Goal: Task Accomplishment & Management: Manage account settings

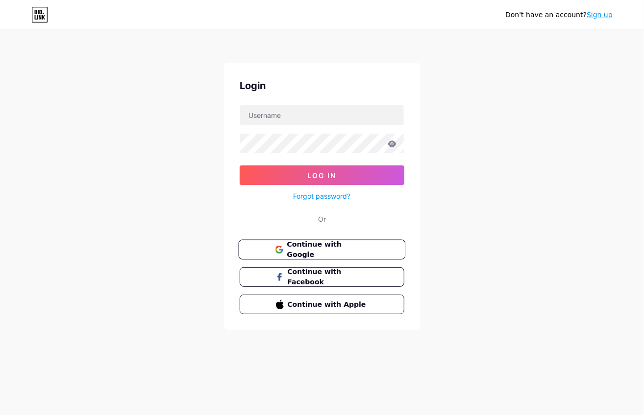
click at [302, 245] on span "Continue with Google" at bounding box center [328, 250] width 82 height 21
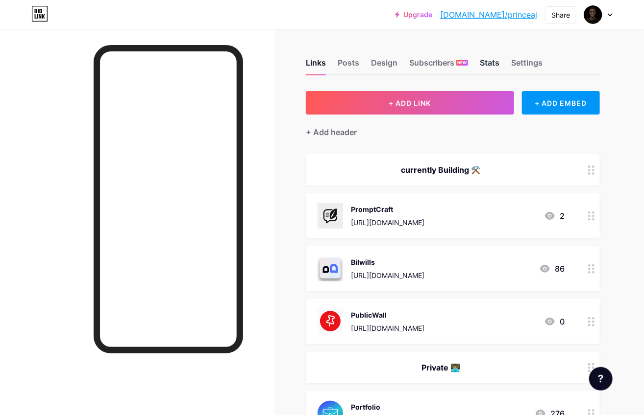
click at [485, 70] on div "Stats" at bounding box center [490, 66] width 20 height 18
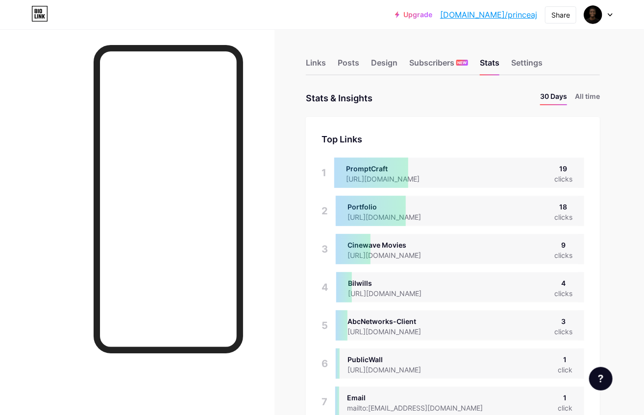
scroll to position [415, 644]
click at [317, 66] on div "Links" at bounding box center [316, 66] width 20 height 18
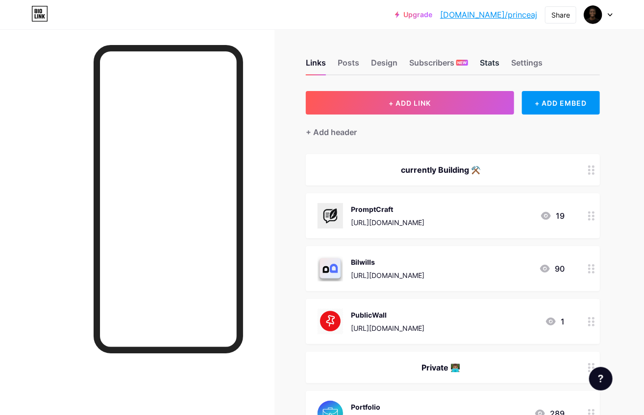
click at [489, 70] on div "Stats" at bounding box center [490, 66] width 20 height 18
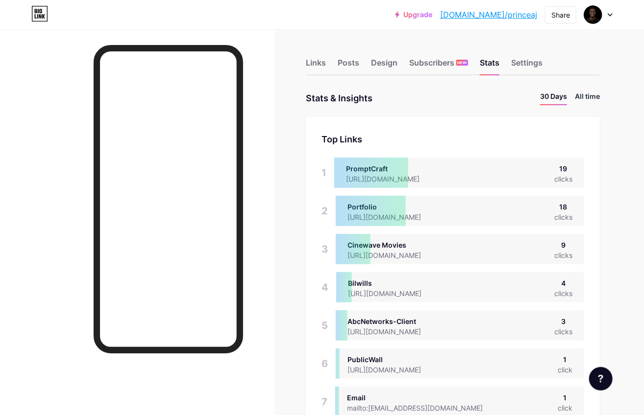
click at [586, 101] on li "All time" at bounding box center [587, 98] width 25 height 14
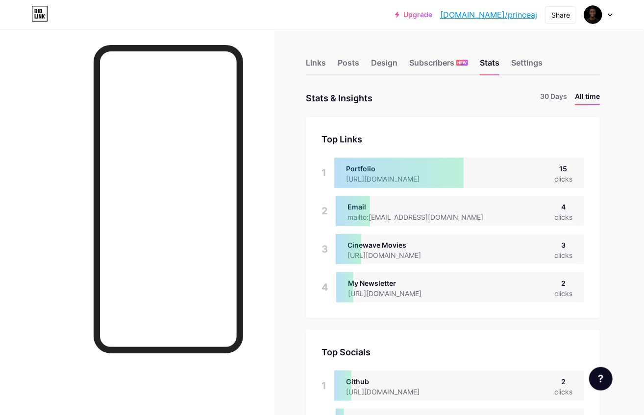
click at [551, 94] on li "30 Days" at bounding box center [553, 98] width 27 height 14
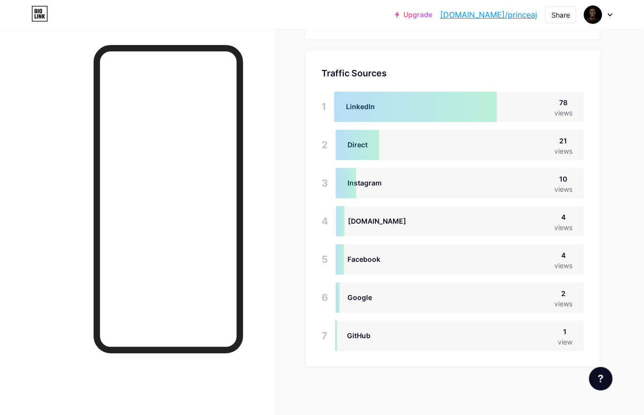
scroll to position [1112, 0]
